Goal: Consume media (video, audio): Consume media (video, audio)

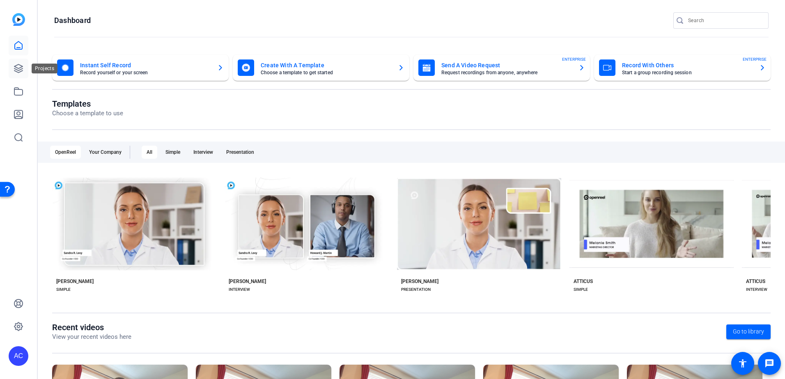
click at [16, 69] on icon at bounding box center [19, 69] width 10 height 10
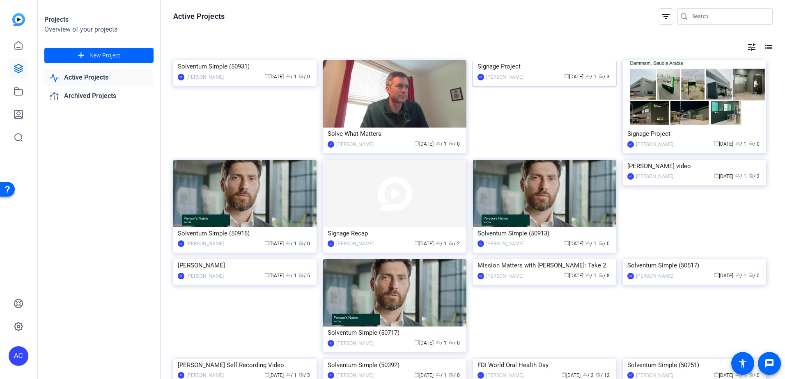
click at [545, 60] on img at bounding box center [544, 60] width 143 height 0
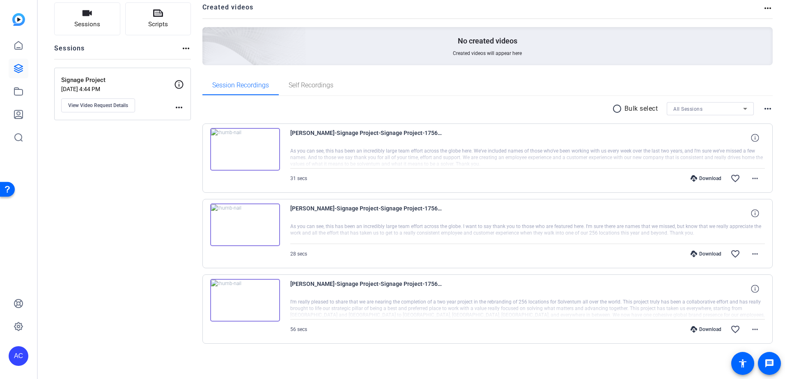
scroll to position [58, 0]
click at [247, 297] on img at bounding box center [245, 299] width 70 height 43
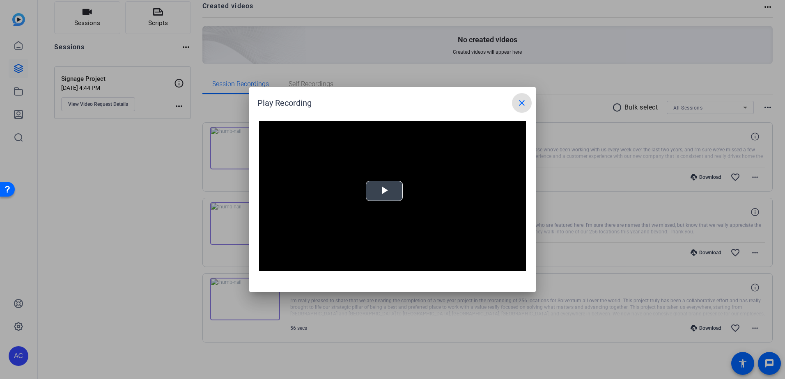
click at [390, 202] on video "Video Player" at bounding box center [392, 196] width 267 height 150
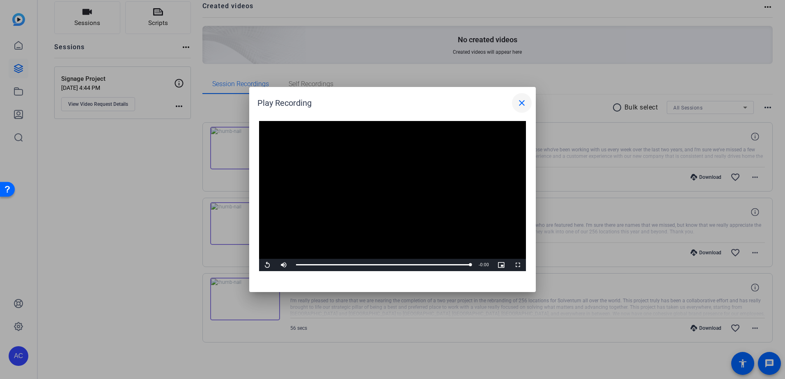
click at [520, 100] on mat-icon "close" at bounding box center [522, 103] width 10 height 10
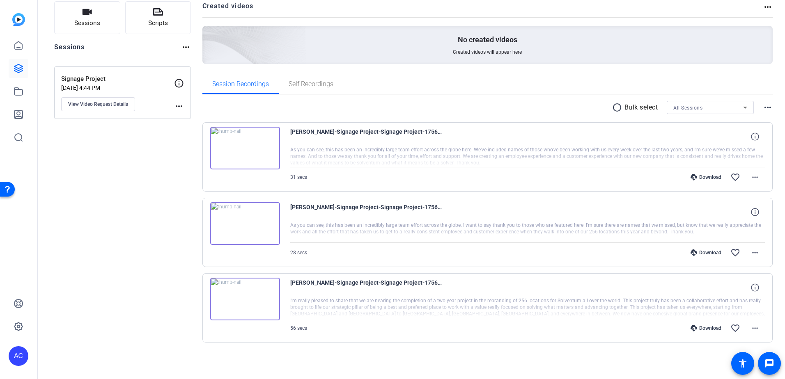
click at [244, 217] on img at bounding box center [245, 223] width 70 height 43
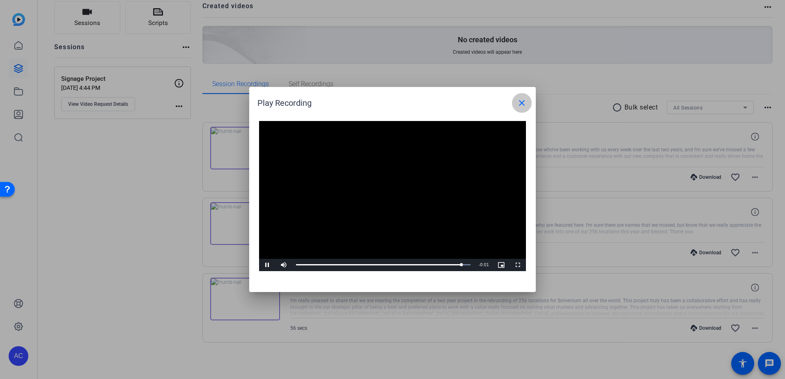
click at [514, 105] on span at bounding box center [522, 103] width 20 height 20
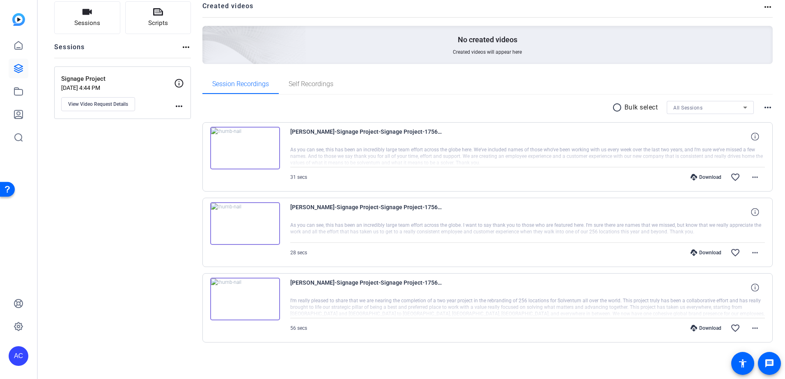
click at [266, 146] on img at bounding box center [245, 148] width 70 height 43
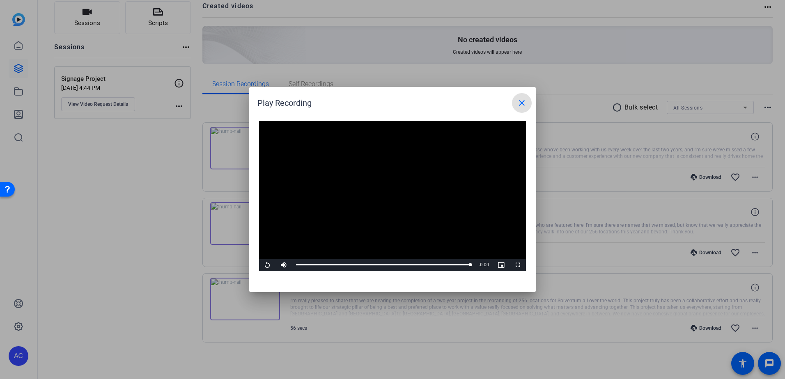
click at [520, 105] on mat-icon "close" at bounding box center [522, 103] width 10 height 10
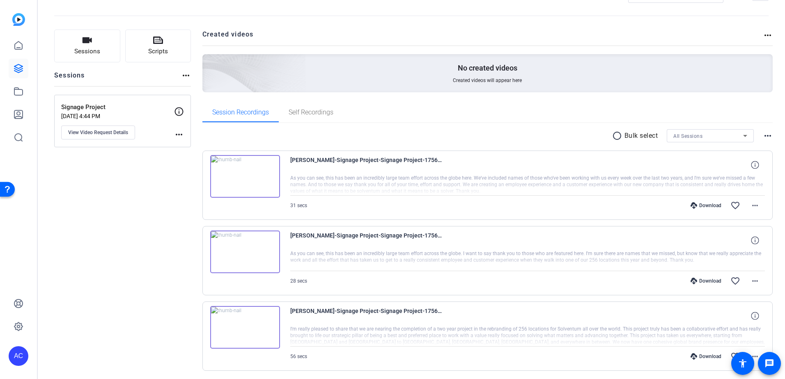
scroll to position [0, 0]
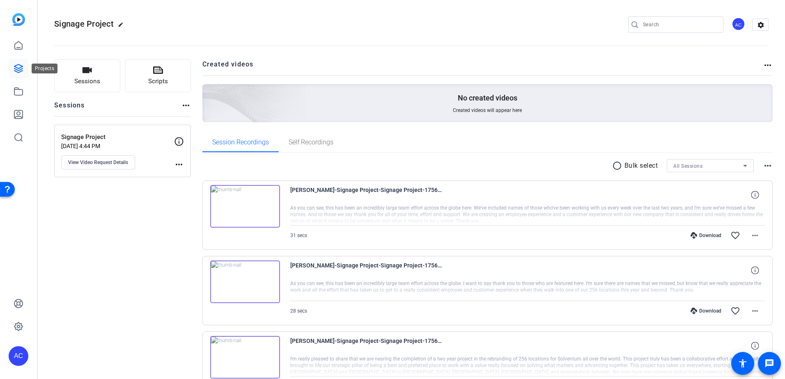
click at [18, 66] on icon at bounding box center [19, 69] width 10 height 10
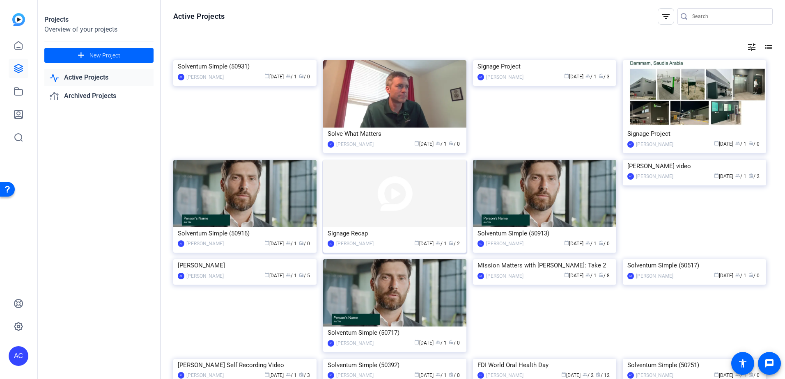
click at [396, 198] on img at bounding box center [394, 193] width 143 height 67
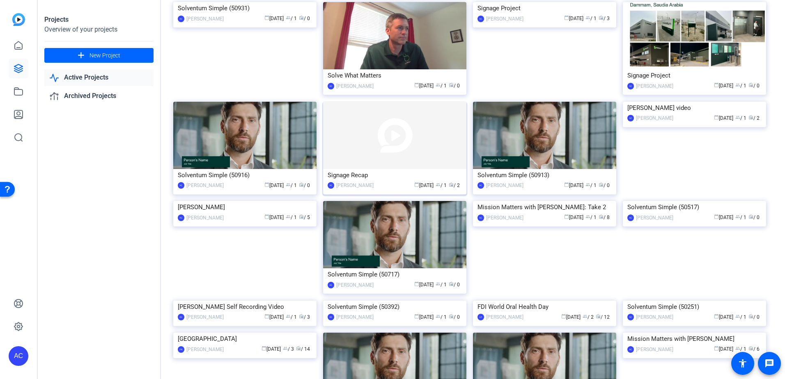
scroll to position [41, 0]
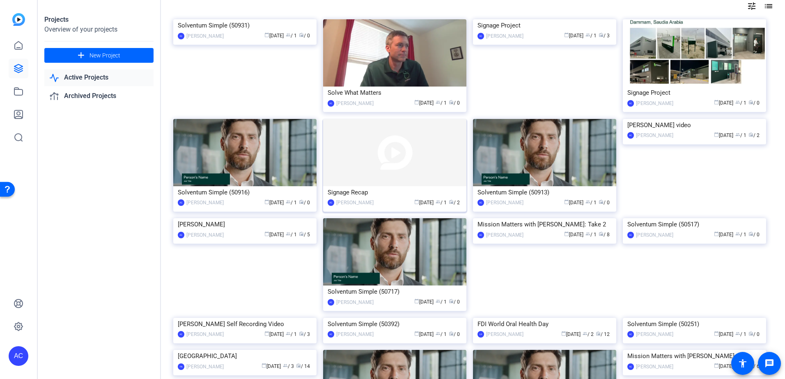
click at [379, 142] on img at bounding box center [394, 152] width 143 height 67
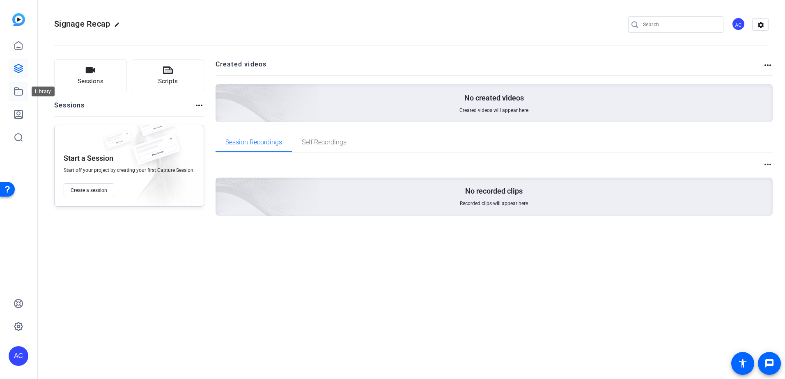
click at [17, 91] on icon at bounding box center [19, 92] width 10 height 10
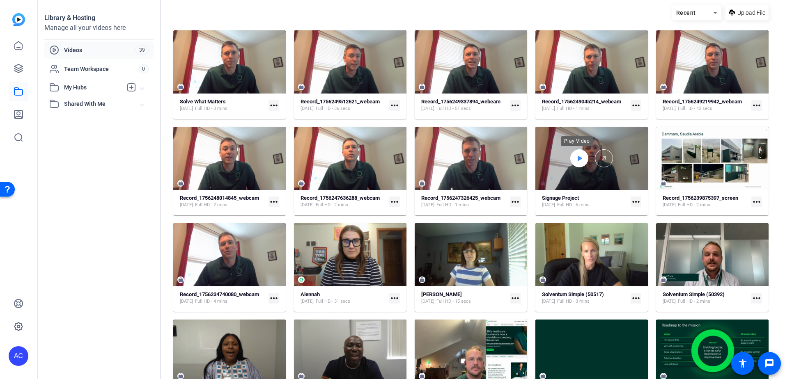
click at [577, 157] on icon at bounding box center [579, 158] width 5 height 5
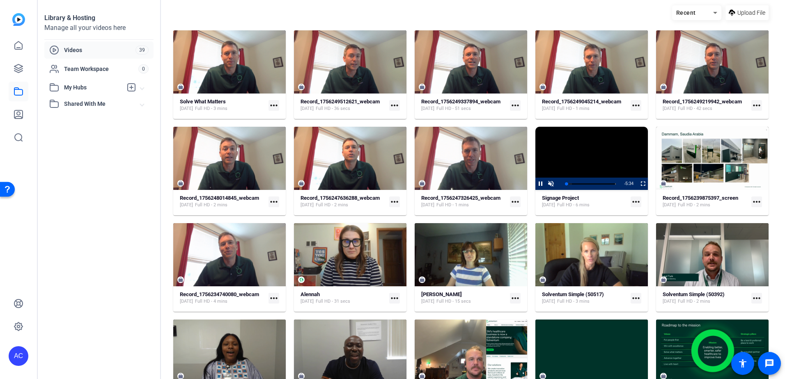
click at [586, 156] on video "Video Player" at bounding box center [591, 158] width 112 height 63
click at [580, 146] on video "Video Player" at bounding box center [591, 158] width 112 height 63
click at [589, 204] on span "Full HD - 6 mins" at bounding box center [573, 205] width 32 height 7
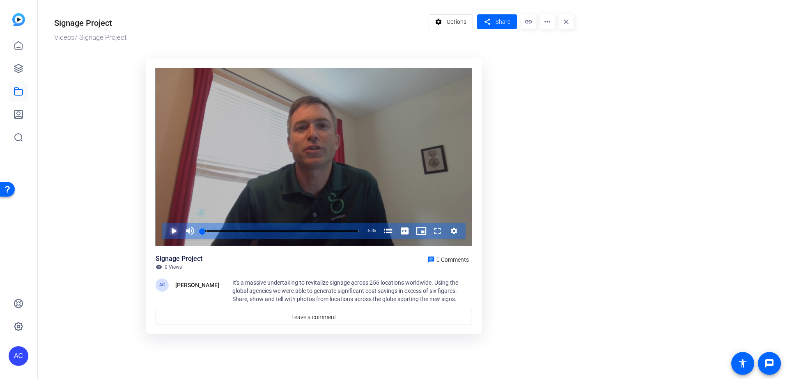
click at [165, 229] on span "Video Player" at bounding box center [165, 231] width 0 height 16
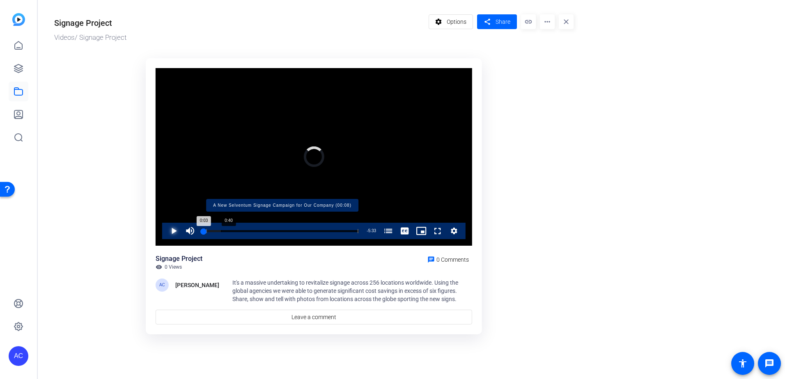
click at [220, 231] on div "Loaded : 11.92% 0:40 0:03 A New Selventum Signage Campaign for Our Company (00:…" at bounding box center [280, 231] width 156 height 2
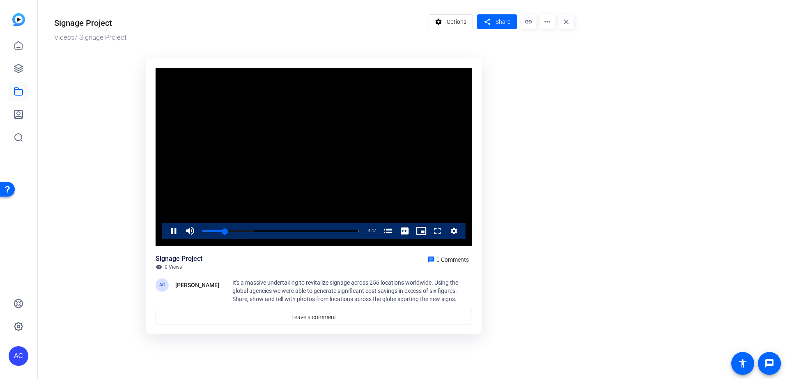
click at [567, 22] on mat-icon "close" at bounding box center [565, 21] width 15 height 15
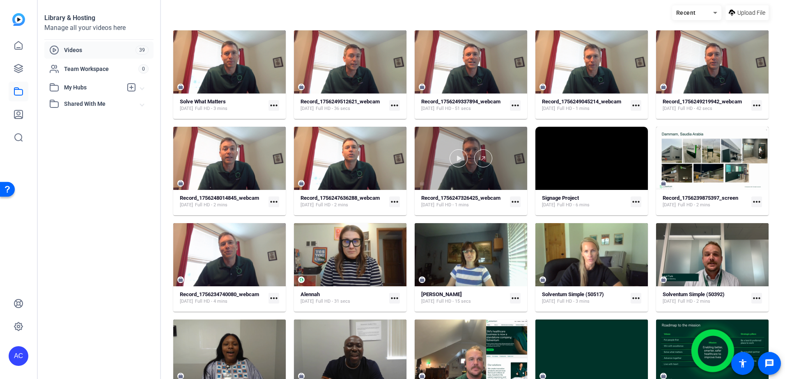
click at [500, 172] on div at bounding box center [470, 158] width 112 height 63
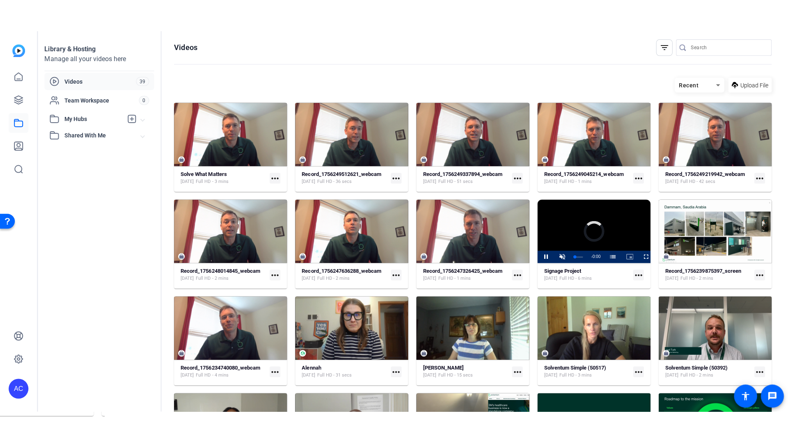
scroll to position [41, 0]
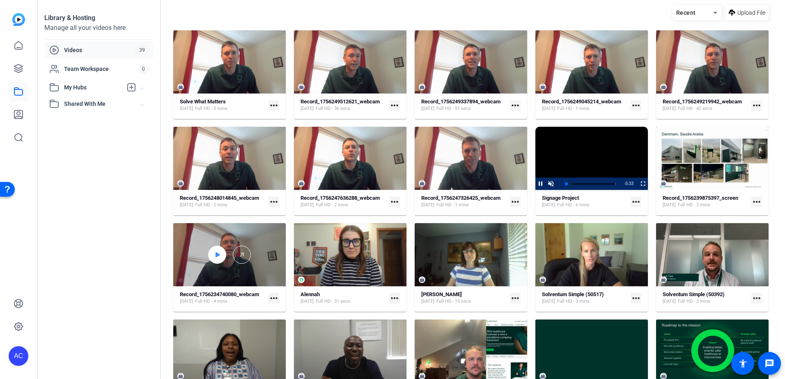
click at [216, 258] on icon at bounding box center [217, 255] width 7 height 10
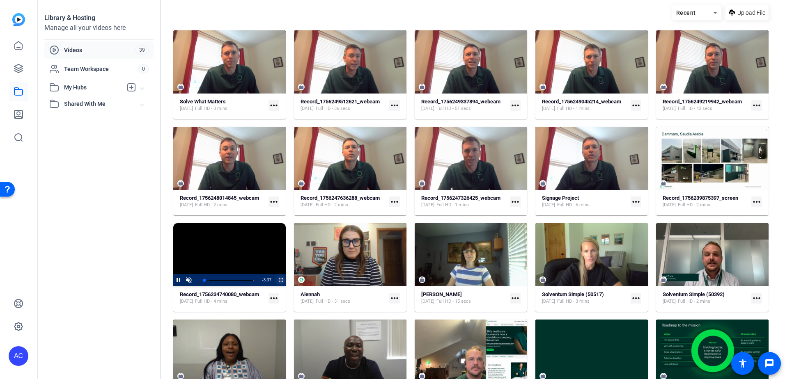
click at [275, 283] on span "Video Player" at bounding box center [275, 280] width 0 height 12
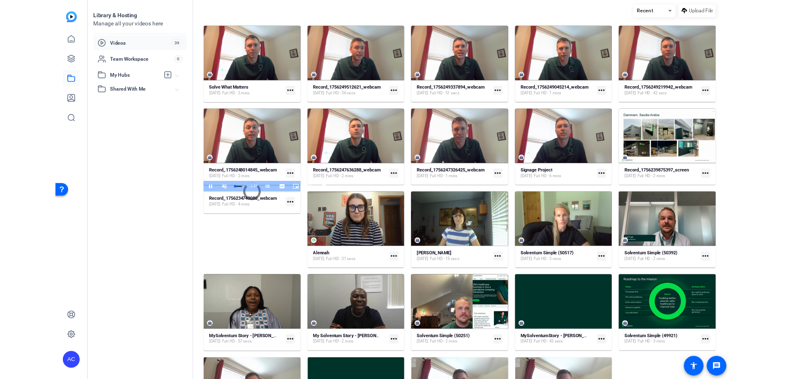
scroll to position [0, 0]
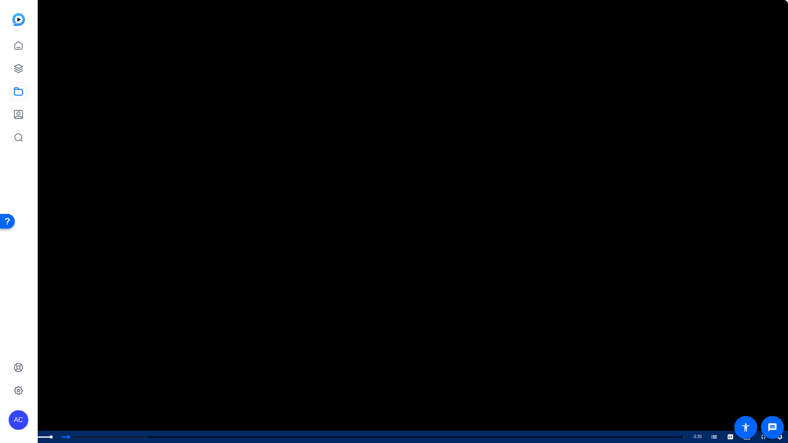
click at [17, 379] on span "Video Player" at bounding box center [24, 437] width 16 height 0
drag, startPoint x: 76, startPoint y: 436, endPoint x: 11, endPoint y: 436, distance: 64.4
click at [11, 379] on div "Play Mute 90% Current Time 0:00 / Duration 3:37 Loaded : 27.98% 0:00 0:00 A New…" at bounding box center [394, 437] width 788 height 12
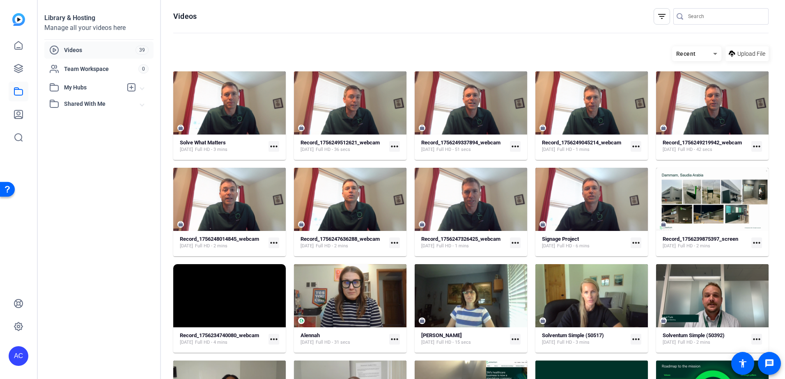
click at [273, 339] on mat-icon "more_horiz" at bounding box center [273, 339] width 11 height 11
click at [239, 335] on div at bounding box center [392, 189] width 785 height 379
click at [226, 302] on video "Video Player" at bounding box center [229, 295] width 112 height 63
click at [228, 333] on strong "Record_1756234740080_webcam" at bounding box center [219, 335] width 79 height 6
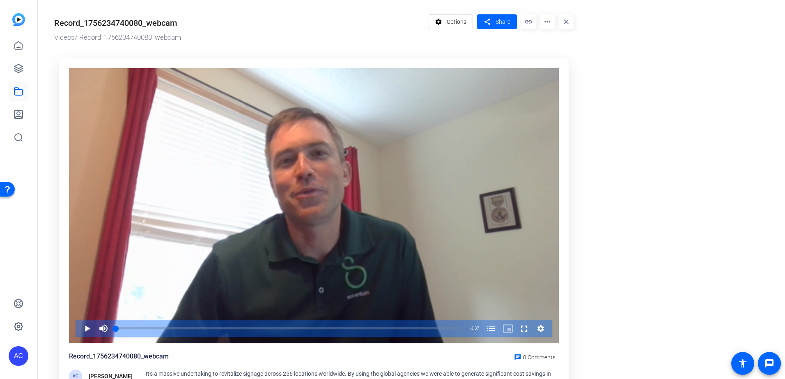
click at [162, 21] on div "Record_1756234740080_webcam" at bounding box center [115, 23] width 123 height 12
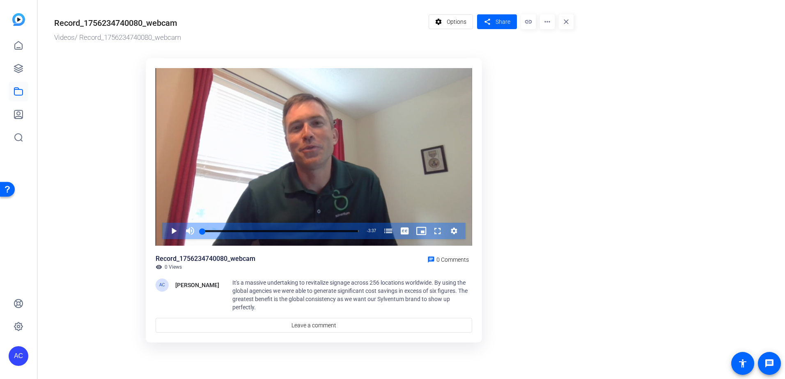
drag, startPoint x: 176, startPoint y: 22, endPoint x: 51, endPoint y: 23, distance: 125.6
click at [51, 23] on div "Record_1756234740080_webcam Videos / Record_1756234740080_webcam settings Optio…" at bounding box center [310, 177] width 544 height 355
click at [545, 25] on mat-icon "more_horiz" at bounding box center [547, 21] width 15 height 15
click at [348, 42] on div at bounding box center [392, 189] width 785 height 379
click at [172, 32] on div "Record_1756234740080_webcam Videos / Record_1756234740080_webcam" at bounding box center [239, 28] width 370 height 29
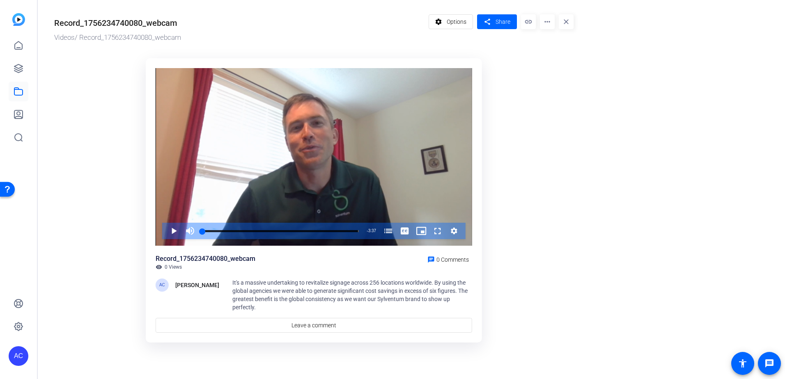
click at [156, 27] on div "Record_1756234740080_webcam" at bounding box center [115, 23] width 123 height 12
click at [156, 26] on div "Record_1756234740080_webcam" at bounding box center [115, 23] width 123 height 12
click at [156, 25] on div "Record_1756234740080_webcam" at bounding box center [115, 23] width 123 height 12
click at [201, 261] on div "Record_1756234740080_webcam" at bounding box center [206, 259] width 100 height 10
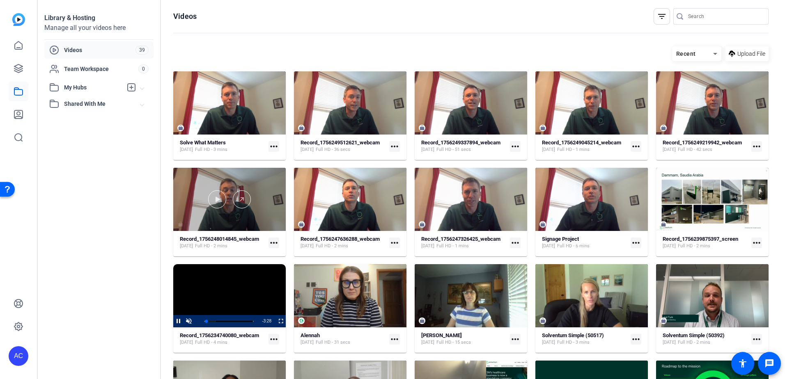
drag, startPoint x: 220, startPoint y: 194, endPoint x: 226, endPoint y: 194, distance: 6.6
click at [220, 194] on div at bounding box center [217, 199] width 18 height 18
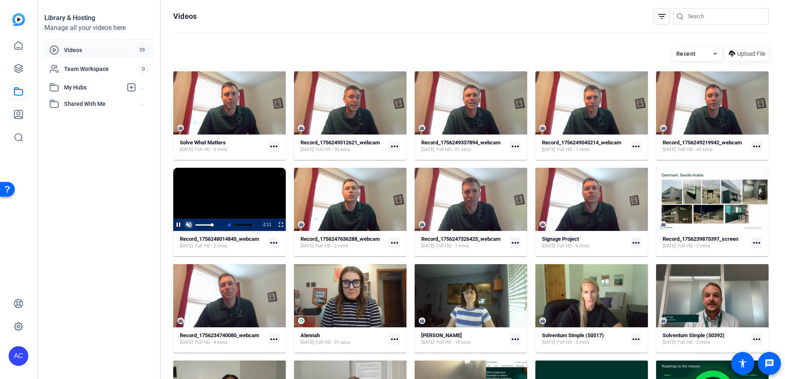
click at [190, 225] on span "Video Player" at bounding box center [188, 225] width 10 height 0
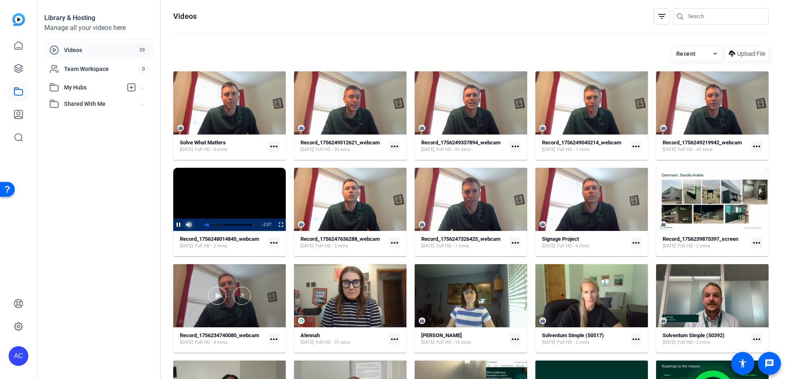
scroll to position [41, 0]
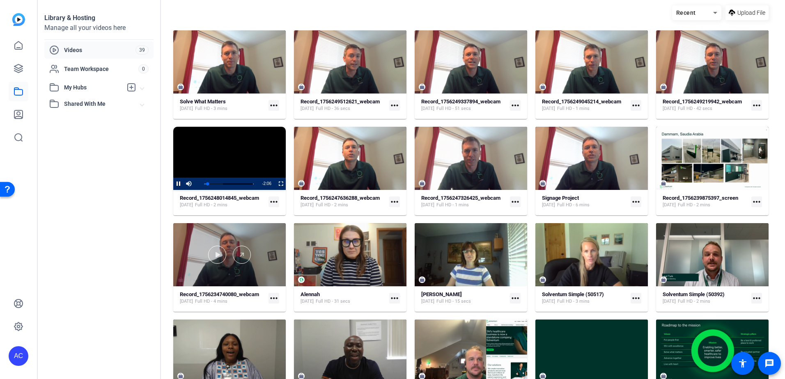
click at [231, 259] on div at bounding box center [229, 255] width 112 height 18
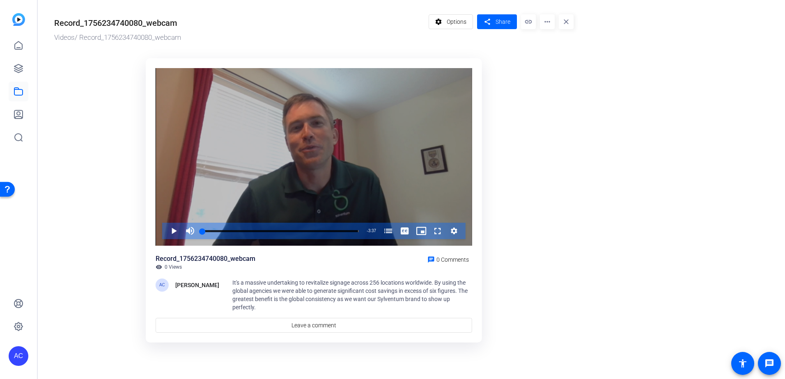
click at [163, 232] on div "Play Mute Current Time 0:00 / Duration 3:37 Loaded : 5.13% 0:01 0:00 A New Sign…" at bounding box center [313, 231] width 303 height 16
click at [164, 233] on div "Play Mute Current Time 0:00 / Duration 3:37 Loaded : 5.13% 0:01 0:00 A New Sign…" at bounding box center [313, 231] width 303 height 16
click at [165, 230] on span "Video Player" at bounding box center [165, 231] width 0 height 16
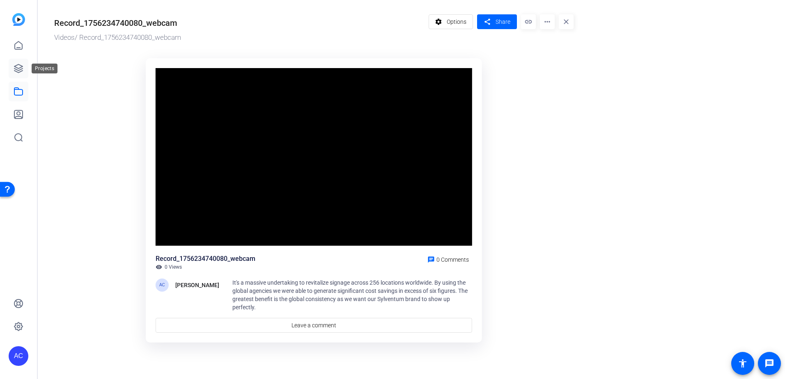
click at [13, 71] on link at bounding box center [19, 69] width 20 height 20
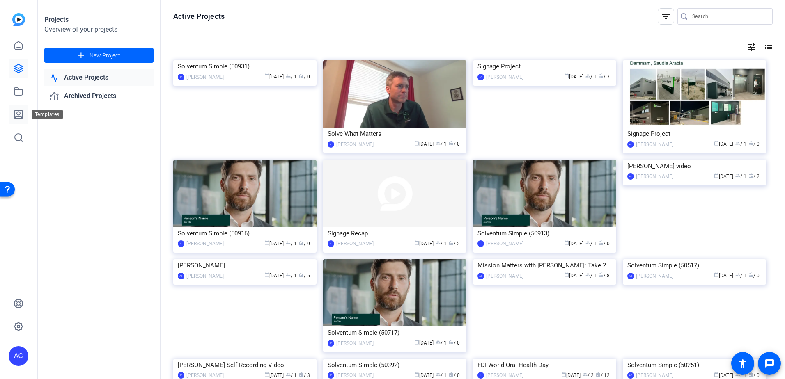
click at [21, 118] on icon at bounding box center [18, 114] width 8 height 8
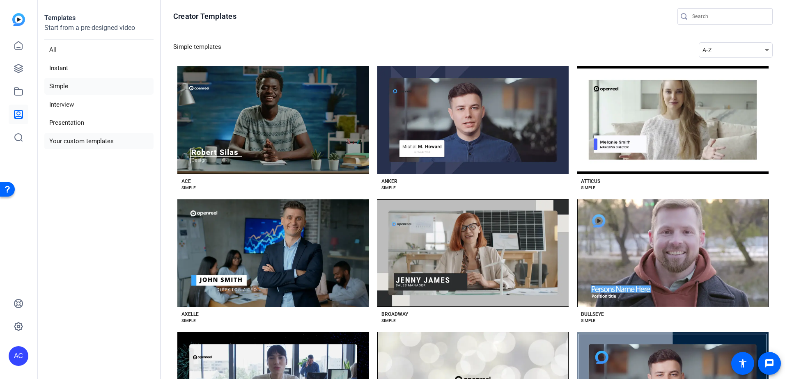
click at [81, 142] on li "Your custom templates" at bounding box center [98, 141] width 109 height 17
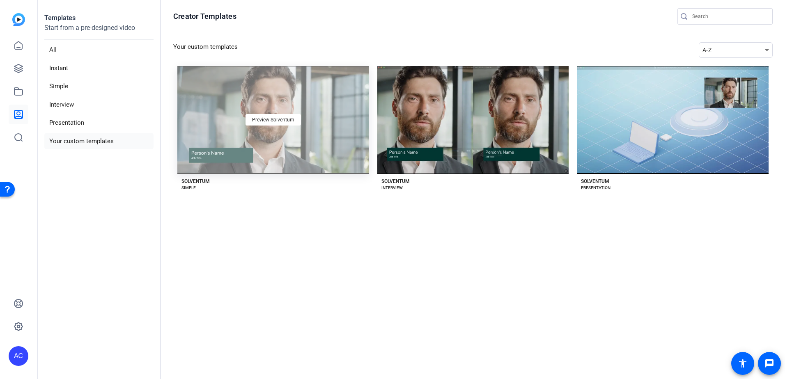
click at [282, 136] on div "Preview Solventum" at bounding box center [273, 120] width 192 height 108
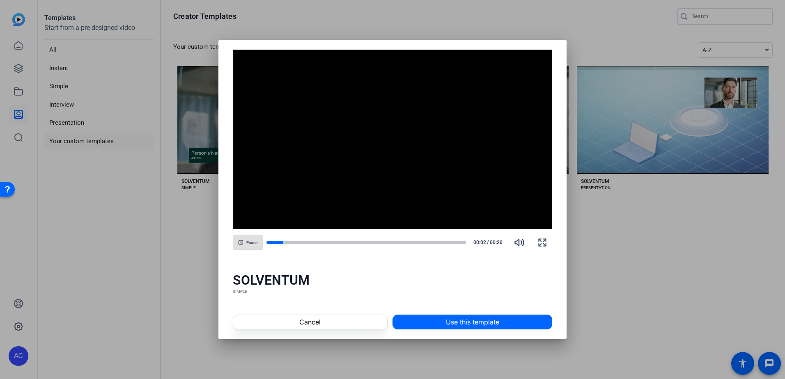
click at [443, 322] on span at bounding box center [472, 322] width 159 height 20
